Goal: Information Seeking & Learning: Find specific page/section

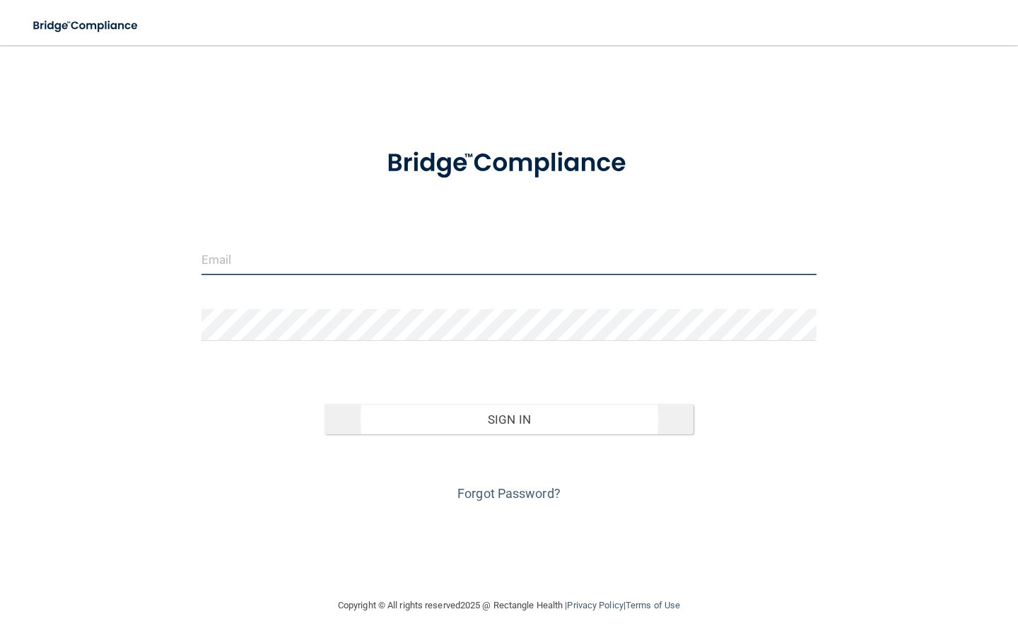
type input "[EMAIL_ADDRESS][DOMAIN_NAME]"
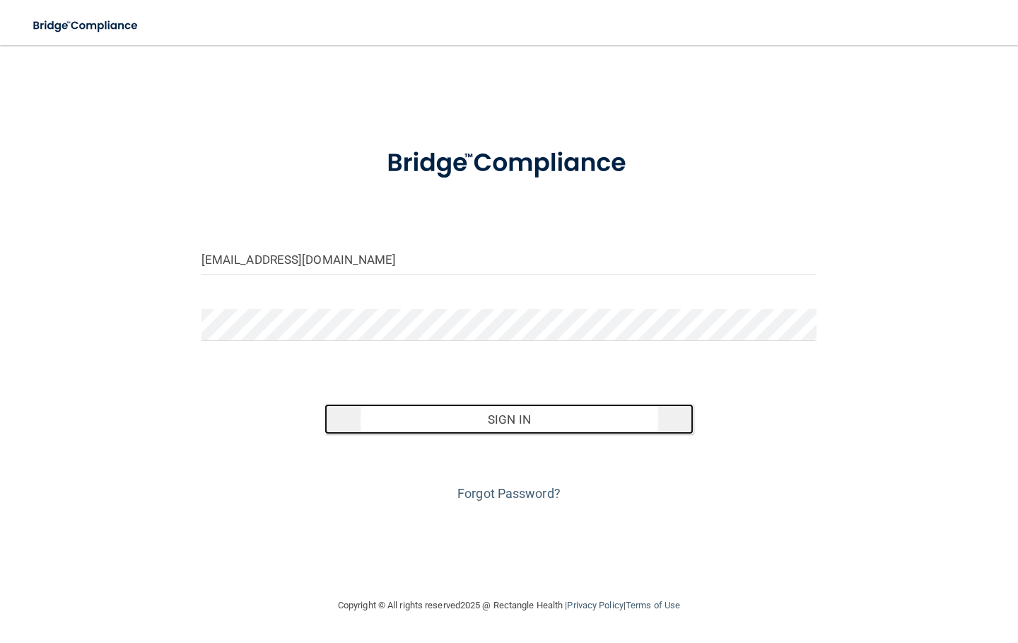
click at [502, 424] on button "Sign In" at bounding box center [509, 419] width 369 height 31
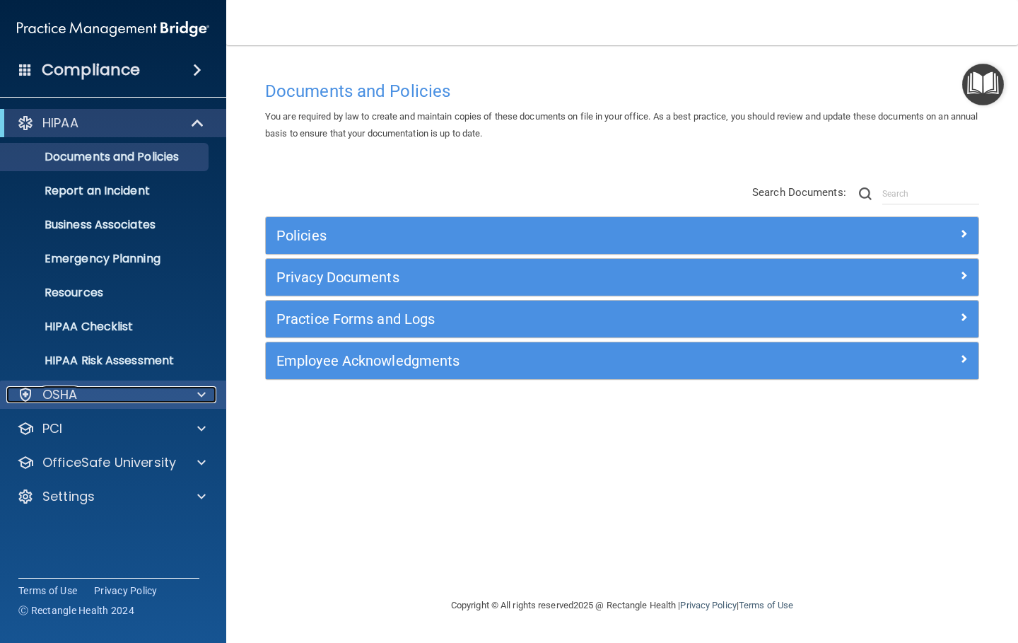
click at [81, 398] on div "OSHA" at bounding box center [93, 394] width 175 height 17
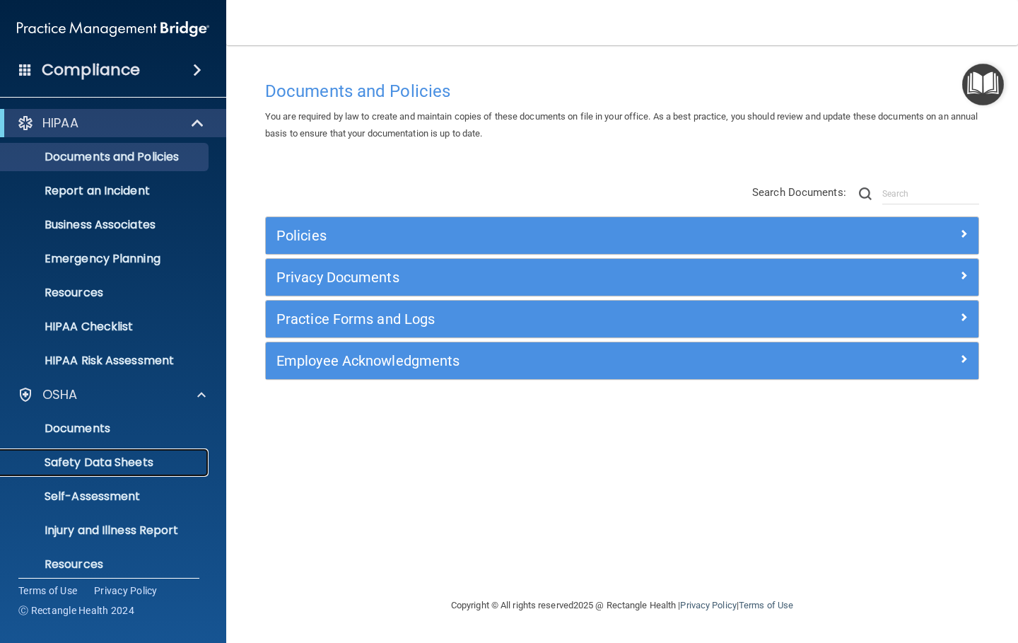
click at [115, 460] on p "Safety Data Sheets" at bounding box center [105, 462] width 193 height 14
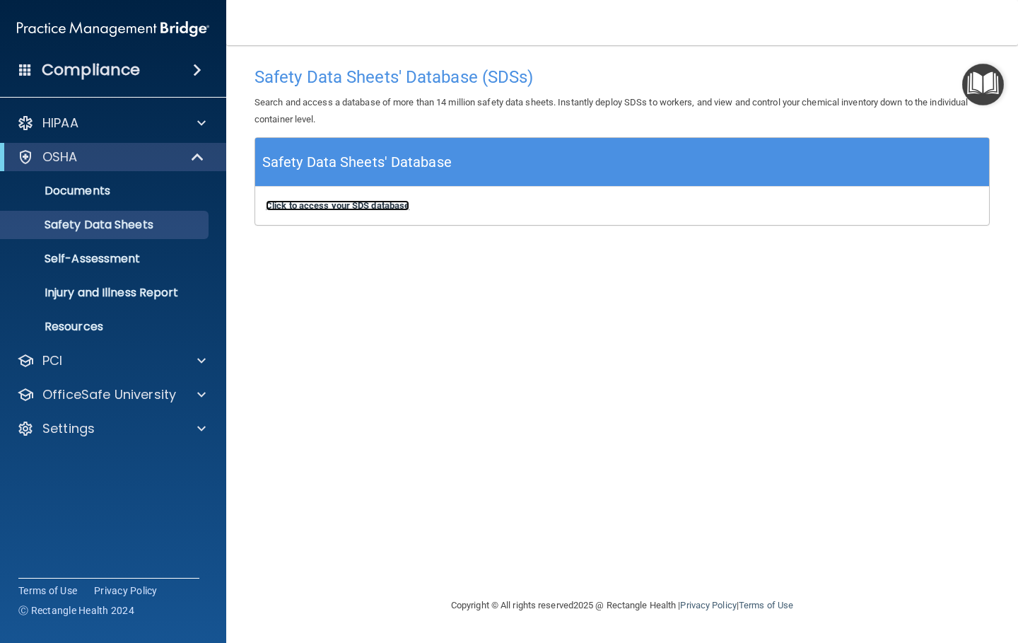
click at [373, 200] on b "Click to access your SDS database" at bounding box center [338, 205] width 144 height 11
